Goal: Task Accomplishment & Management: Complete application form

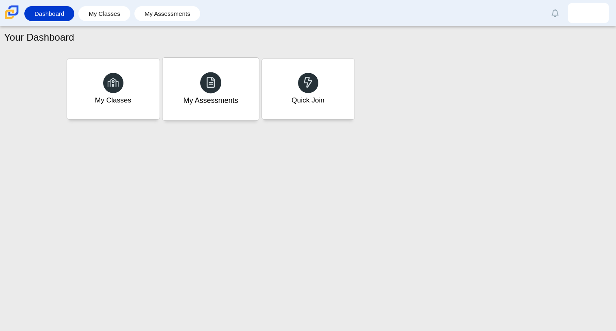
click at [203, 98] on div "My Assessments" at bounding box center [210, 100] width 55 height 11
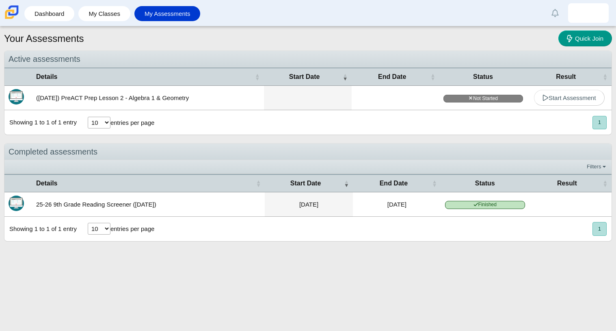
click at [102, 123] on select "10 25 50 100" at bounding box center [99, 123] width 23 height 12
click at [195, 115] on div "Showing 1 to 1 of 1 entry 10 25 50 100 entries per page « Prev 1 Next »" at bounding box center [307, 122] width 607 height 24
click at [97, 126] on select "10 25 50 100" at bounding box center [99, 123] width 23 height 12
click at [196, 128] on div "Showing 1 to 1 of 1 entry 10 25 50 100 entries per page « Prev 1 Next »" at bounding box center [307, 122] width 607 height 24
click at [491, 76] on span "Status" at bounding box center [484, 76] width 80 height 9
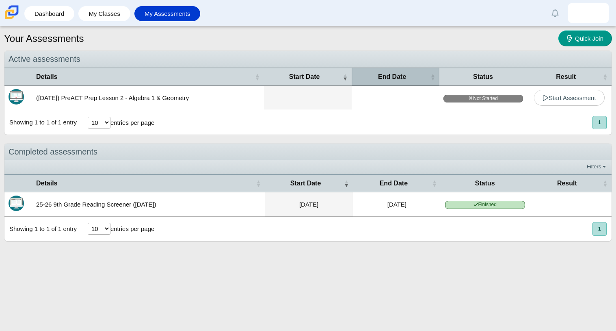
click at [388, 80] on span "End Date" at bounding box center [392, 76] width 73 height 9
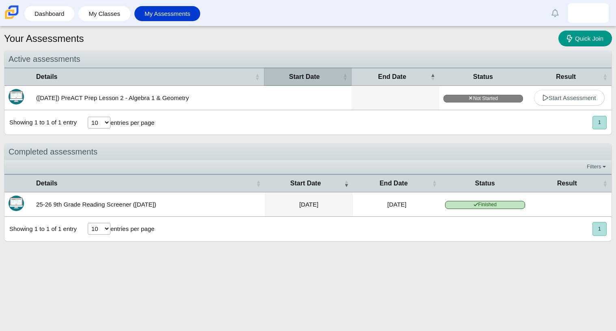
click at [287, 75] on span "Start Date" at bounding box center [304, 76] width 73 height 9
click at [323, 74] on span "Start Date" at bounding box center [304, 76] width 73 height 9
click at [326, 72] on span "Start Date" at bounding box center [304, 76] width 73 height 9
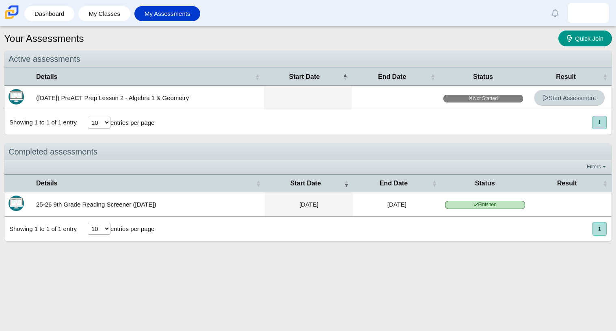
click at [566, 99] on span "Start Assessment" at bounding box center [570, 97] width 54 height 7
click at [490, 97] on span "Not Started" at bounding box center [484, 99] width 80 height 8
click at [540, 100] on link "Start Assessment" at bounding box center [569, 98] width 71 height 16
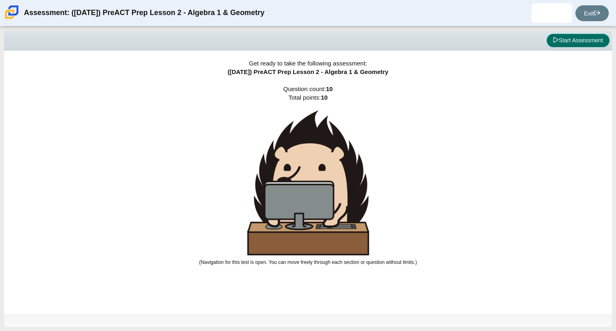
click at [564, 39] on button "Start Assessment" at bounding box center [578, 41] width 63 height 14
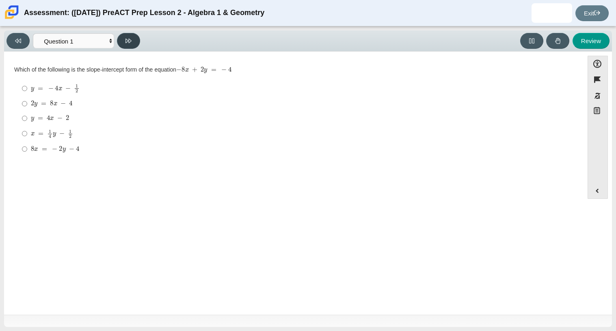
click at [128, 45] on button at bounding box center [128, 41] width 23 height 16
click at [126, 41] on icon at bounding box center [129, 41] width 6 height 4
select select "97f4f5fa-a52e-4fed-af51-565bfcdf47cb"
click at [64, 87] on div "(3, 9) and (2, 4)" at bounding box center [300, 88] width 539 height 8
click at [27, 87] on input "(3, 9) and (2, 4) (3, 9) and (2, 4)" at bounding box center [24, 87] width 5 height 15
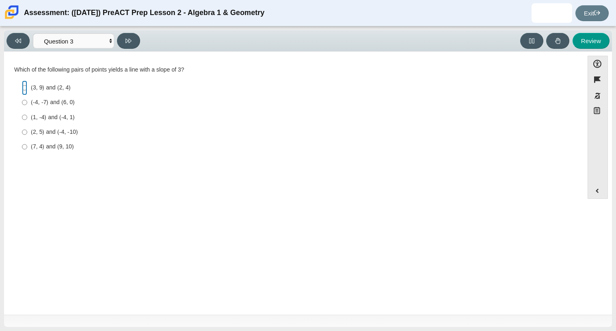
radio input "true"
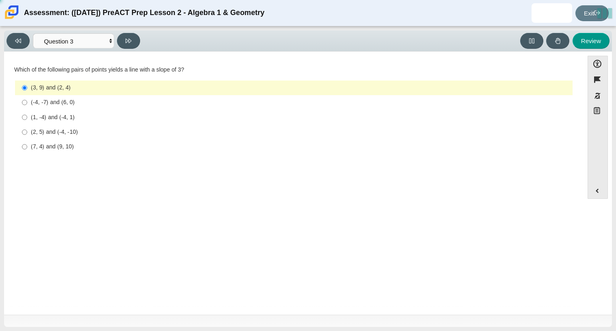
click at [57, 102] on div "(-4, -7) and (6, 0)" at bounding box center [300, 102] width 539 height 8
click at [27, 102] on input "(-4, -7) and (6, 0) (-4, -7) and (6, 0)" at bounding box center [24, 102] width 5 height 15
radio input "true"
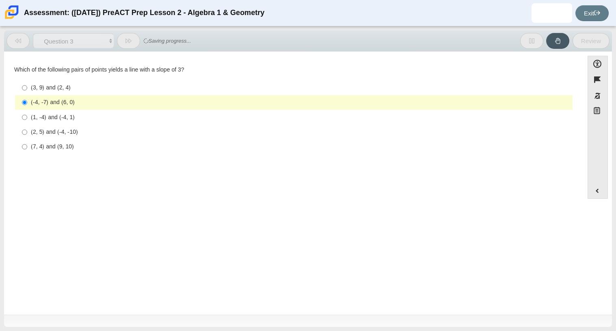
click at [49, 90] on div "(3, 9) and (2, 4)" at bounding box center [300, 88] width 539 height 8
click at [27, 90] on input "(3, 9) and (2, 4) (3, 9) and (2, 4)" at bounding box center [24, 87] width 5 height 15
radio input "true"
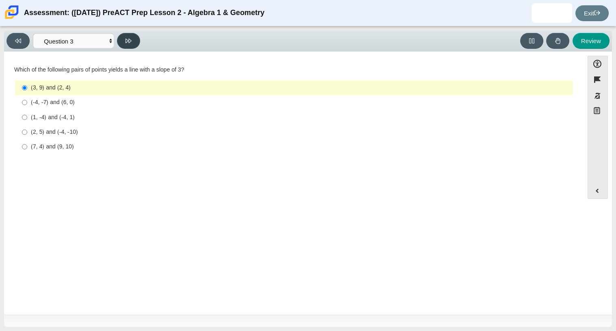
click at [136, 40] on button at bounding box center [128, 41] width 23 height 16
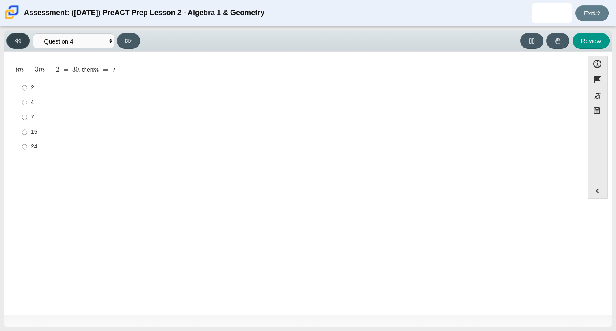
click at [13, 38] on button at bounding box center [18, 41] width 23 height 16
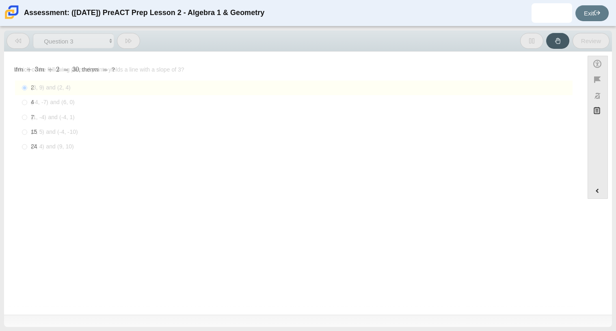
click at [13, 38] on button at bounding box center [18, 41] width 23 height 16
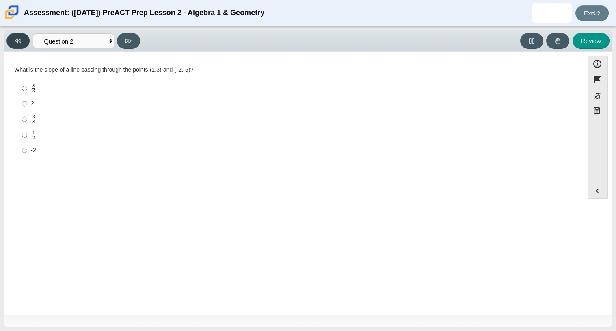
click at [13, 38] on button at bounding box center [18, 41] width 23 height 16
click at [111, 39] on select "Questions Question 1 Question 2 Question 3 Question 4 Question 5 Question 6 Que…" at bounding box center [73, 40] width 81 height 15
select select "96b71634-eacb-4f7e-8aef-411727d9bcba"
click at [33, 33] on select "Questions Question 1 Question 2 Question 3 Question 4 Question 5 Question 6 Que…" at bounding box center [73, 40] width 81 height 15
click at [41, 88] on div "-2" at bounding box center [300, 88] width 539 height 8
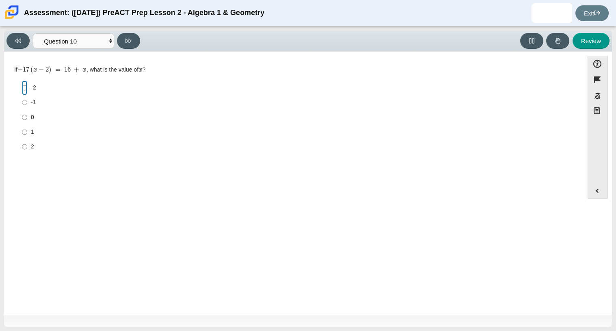
click at [27, 88] on input "-2 -2" at bounding box center [24, 87] width 5 height 15
radio input "true"
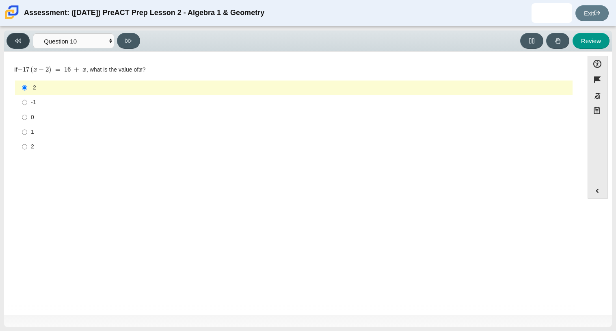
click at [11, 39] on button at bounding box center [18, 41] width 23 height 16
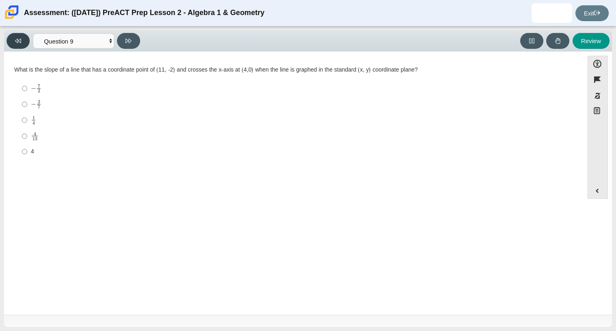
click at [13, 37] on button at bounding box center [18, 41] width 23 height 16
select select "ce81fe10-bf29-4b5e-8bd7-4f47f2fed4d8"
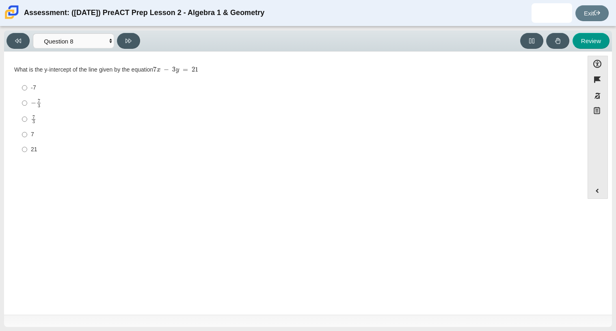
click at [33, 121] on mjx-c "Assessment items" at bounding box center [34, 121] width 2 height 3
click at [27, 121] on input "7 3 7 thirds" at bounding box center [24, 119] width 5 height 16
radio input "true"
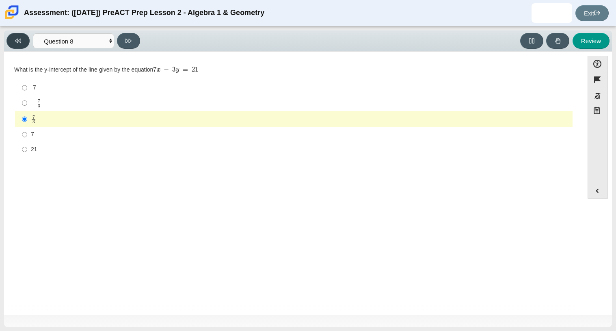
click at [17, 39] on icon at bounding box center [18, 41] width 6 height 4
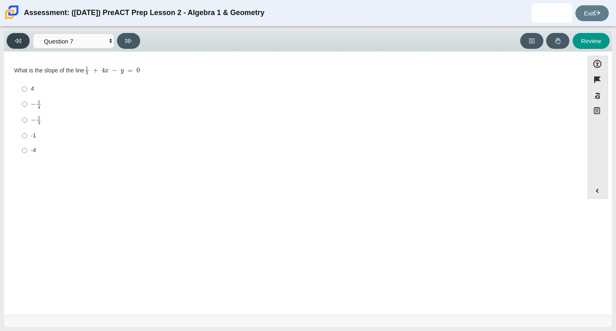
click at [17, 40] on icon at bounding box center [18, 41] width 6 height 6
click at [17, 39] on icon at bounding box center [18, 41] width 6 height 4
click at [124, 39] on button at bounding box center [128, 41] width 23 height 16
select select "489dcffd-4e6a-49cf-a9d6-ad1d4a911a4e"
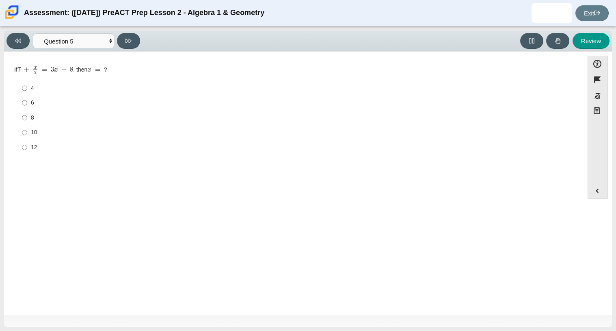
click at [29, 149] on label "12 12" at bounding box center [294, 147] width 557 height 15
click at [27, 149] on input "12 12" at bounding box center [24, 147] width 5 height 15
radio input "true"
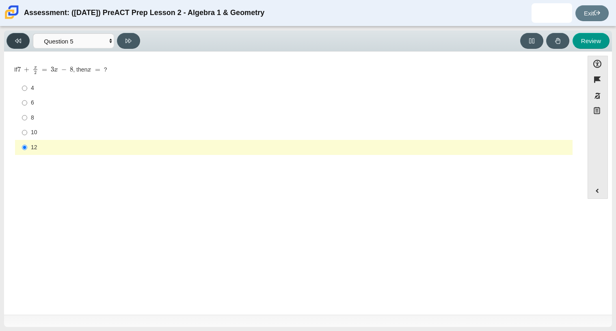
click at [27, 42] on button at bounding box center [18, 41] width 23 height 16
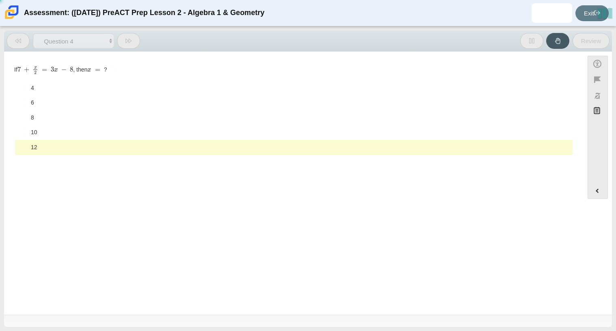
click at [27, 42] on button at bounding box center [18, 41] width 23 height 16
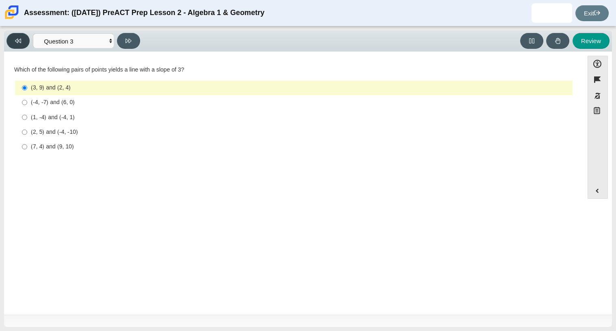
click at [27, 42] on button at bounding box center [18, 41] width 23 height 16
select select "ed62e223-81bd-4cbf-ab48-ab975844bd1f"
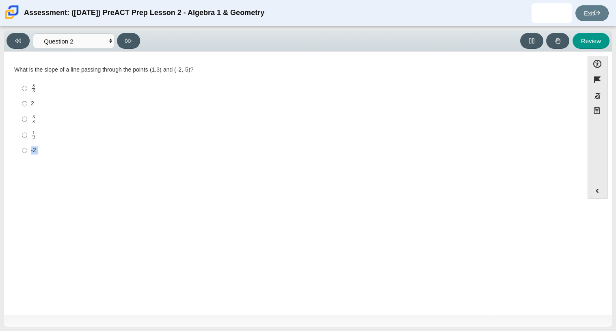
drag, startPoint x: 28, startPoint y: 152, endPoint x: 23, endPoint y: 166, distance: 14.9
click at [23, 166] on div "Question What is the slope of a line passing through the points (1,3) and (-2,-…" at bounding box center [294, 114] width 572 height 112
drag, startPoint x: 9, startPoint y: 77, endPoint x: 17, endPoint y: 107, distance: 31.5
click at [17, 107] on div "Question What is the slope of a line passing through the points (1,3) and (-2,-…" at bounding box center [294, 114] width 572 height 100
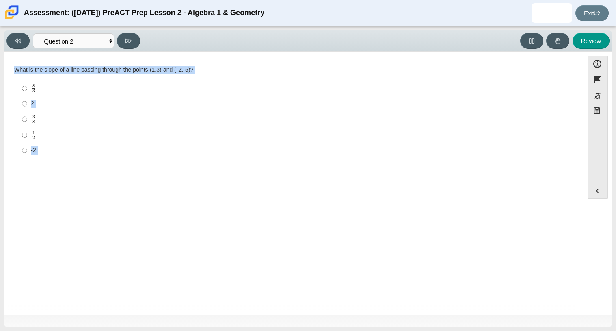
drag, startPoint x: 14, startPoint y: 70, endPoint x: 110, endPoint y: 223, distance: 180.2
click at [110, 223] on div "Question What is the slope of a line passing through the points (1,3) and (-2,-…" at bounding box center [294, 185] width 572 height 254
click at [61, 245] on div "Question What is the slope of a line passing through the points (1,3) and (-2,-…" at bounding box center [294, 185] width 572 height 254
drag, startPoint x: 21, startPoint y: 88, endPoint x: 46, endPoint y: 88, distance: 24.8
click at [46, 88] on label "8 3 8 thirds" at bounding box center [294, 88] width 557 height 16
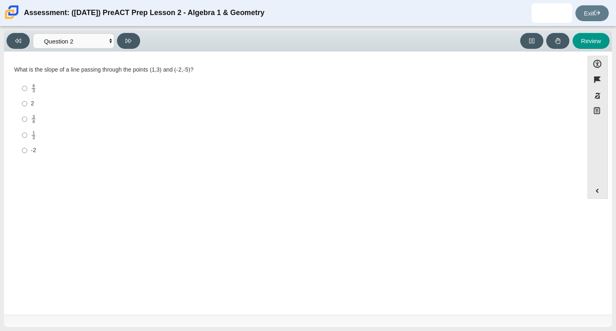
click at [28, 105] on label "2 2" at bounding box center [294, 103] width 557 height 15
click at [27, 105] on input "2 2" at bounding box center [24, 103] width 5 height 15
radio input "true"
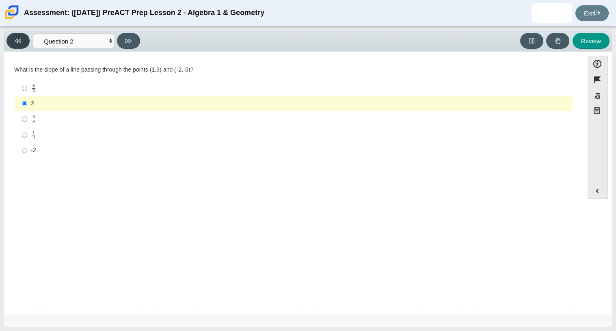
click at [24, 34] on button at bounding box center [18, 41] width 23 height 16
select select "bbf5d072-3e0b-44c4-9a12-6e7c9033f65b"
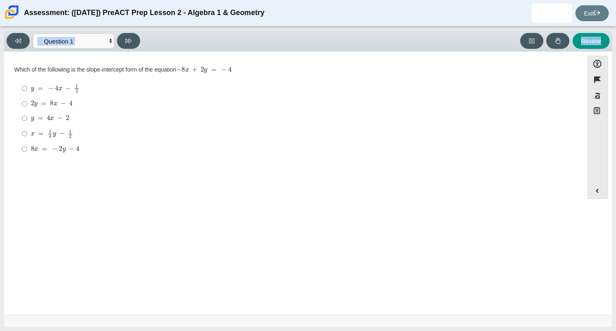
drag, startPoint x: 11, startPoint y: 62, endPoint x: 0, endPoint y: 330, distance: 268.0
click at [0, 330] on div "Viewing Question 1 of 10 in Pacing Mode Questions Question 1 Question 2 Questio…" at bounding box center [308, 178] width 616 height 304
click at [23, 283] on div "Question Which of the following is the slope-intercept form of the equation − 8…" at bounding box center [294, 185] width 572 height 254
click at [0, 112] on div "Viewing Question 1 of 10 in Pacing Mode Questions Question 1 Question 2 Questio…" at bounding box center [308, 178] width 616 height 304
click at [37, 121] on mjx-math "Assessment items" at bounding box center [50, 118] width 38 height 7
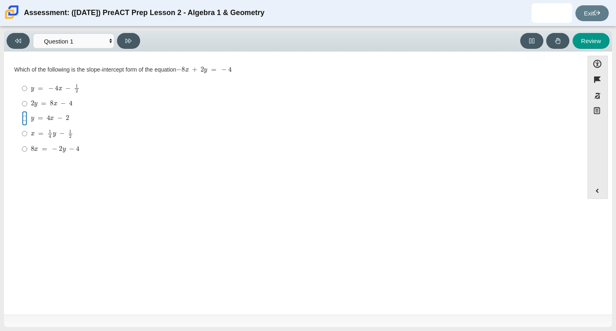
click at [27, 121] on input "y = 4 x − 2 y = 4 x − 2" at bounding box center [24, 118] width 5 height 15
radio input "true"
